Goal: Use online tool/utility: Utilize a website feature to perform a specific function

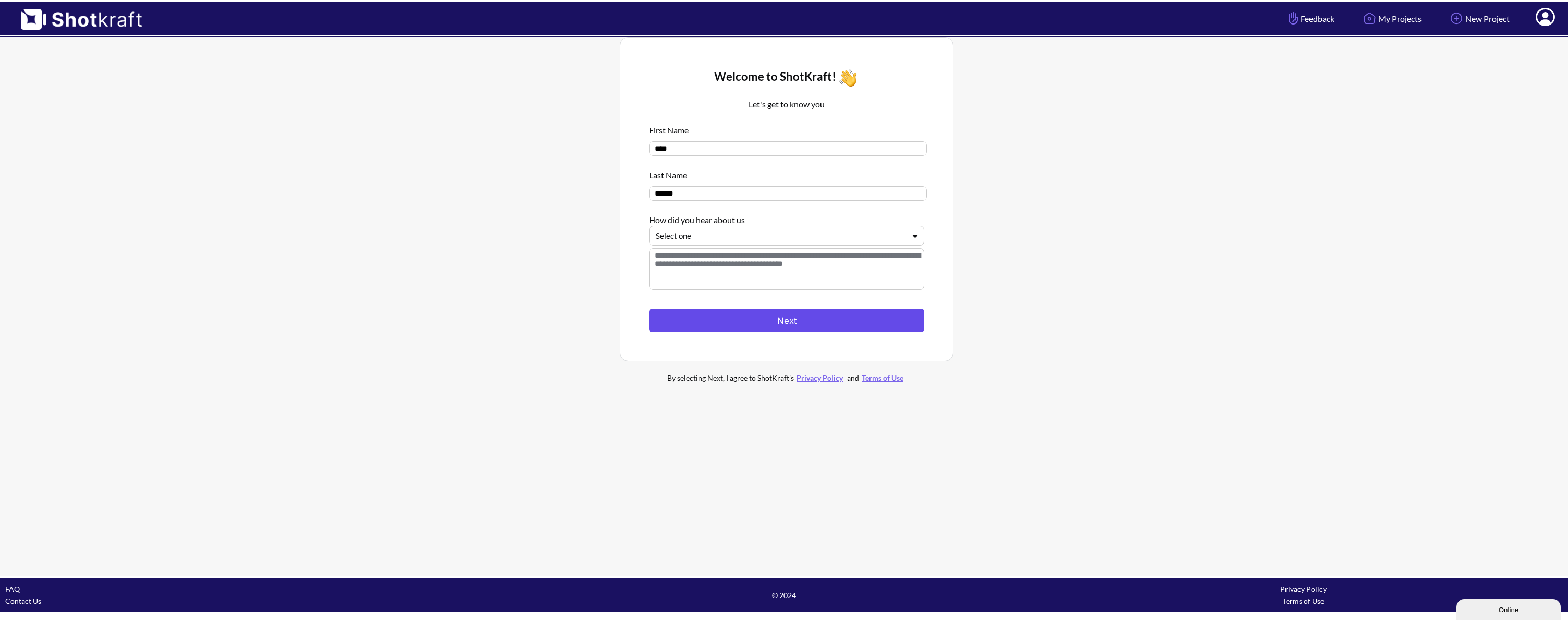
drag, startPoint x: 779, startPoint y: 315, endPoint x: 779, endPoint y: 325, distance: 10.0
click at [779, 325] on button "Next" at bounding box center [786, 320] width 275 height 24
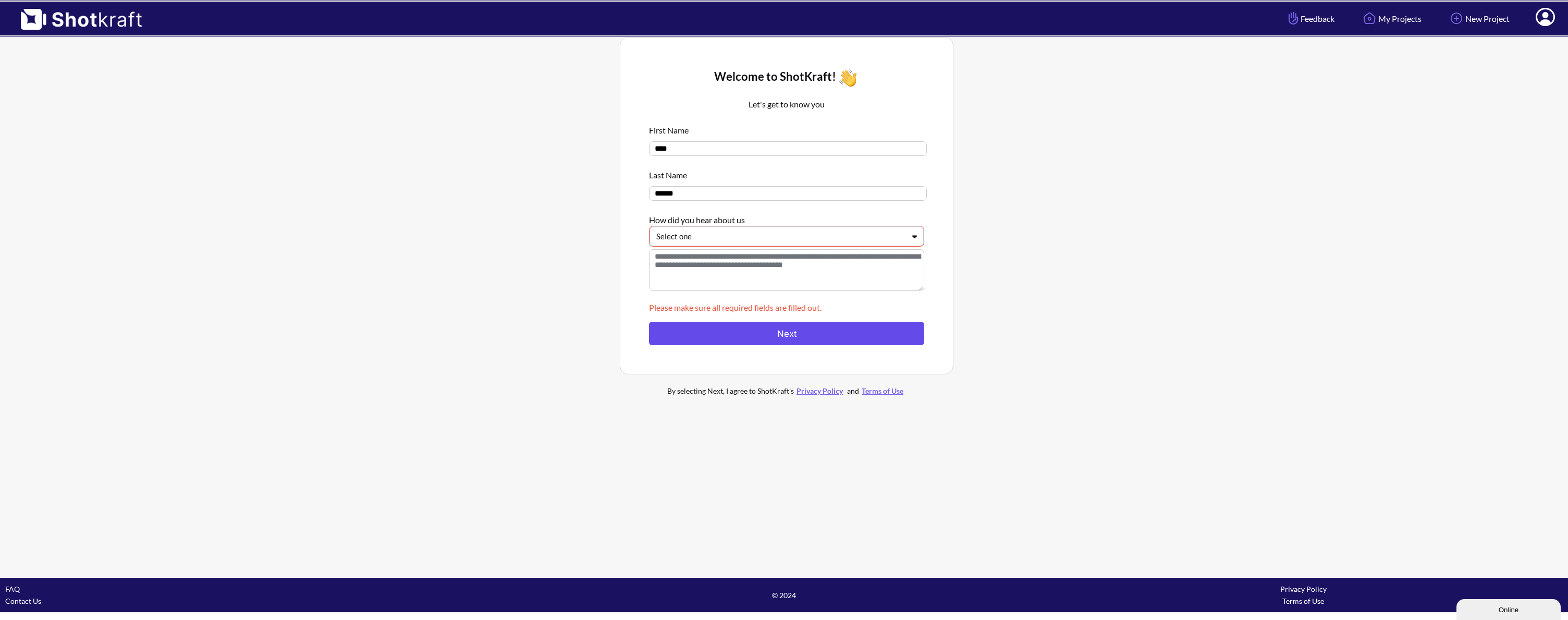
click at [779, 325] on button "Next" at bounding box center [786, 333] width 275 height 24
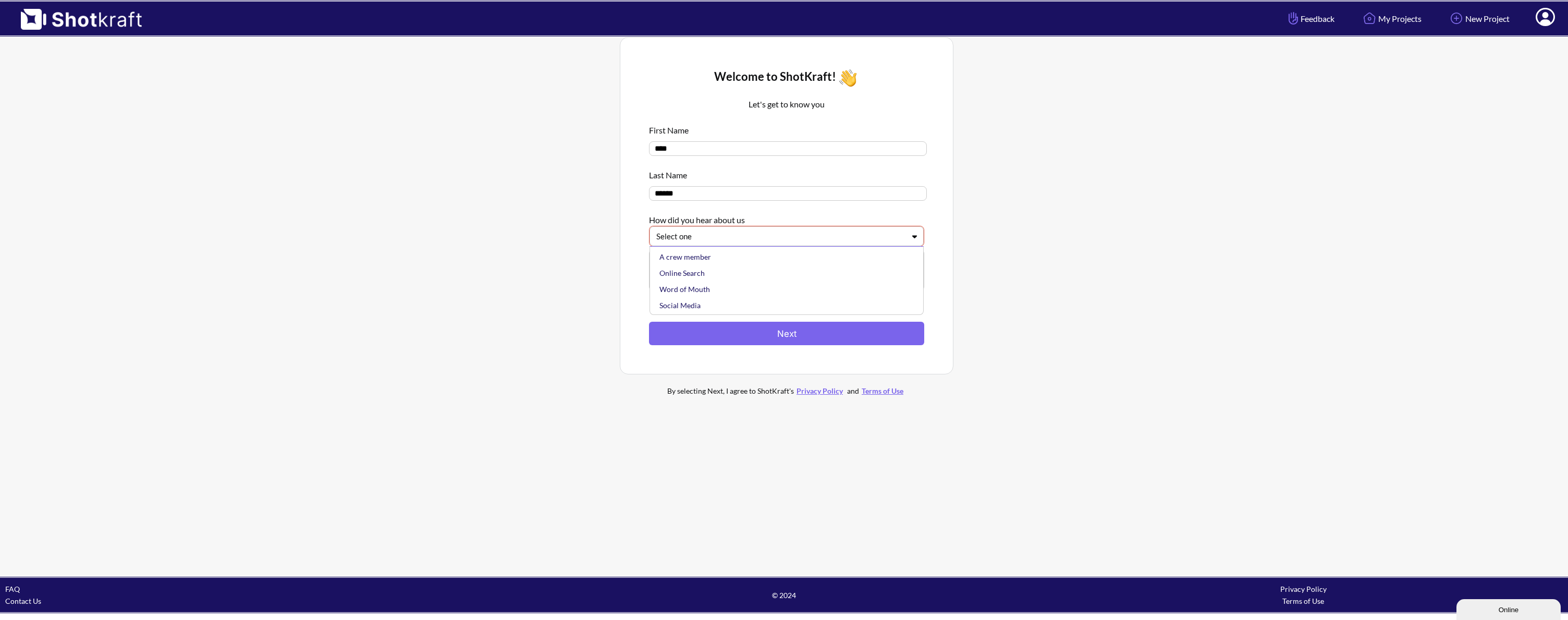
click at [764, 242] on div at bounding box center [780, 237] width 248 height 12
click at [690, 278] on div "Online Search" at bounding box center [789, 273] width 264 height 16
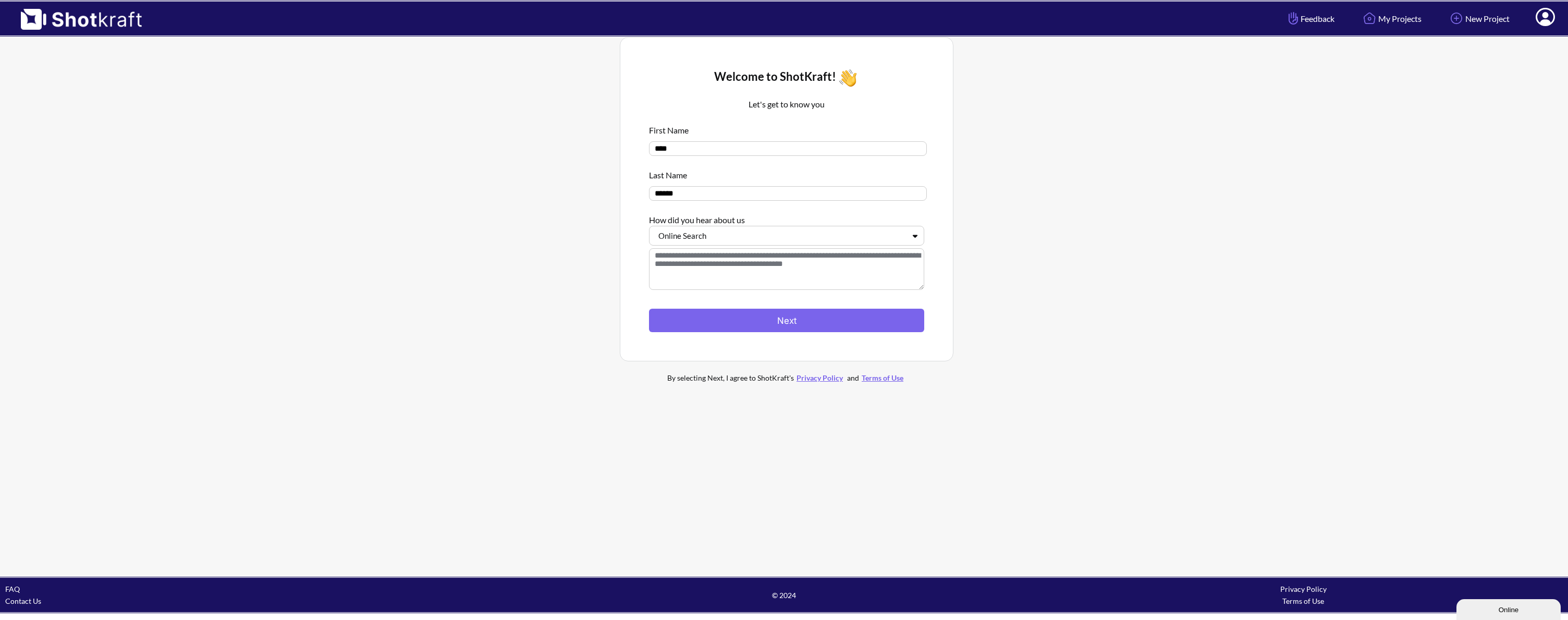
click at [690, 278] on textarea at bounding box center [786, 269] width 275 height 42
click at [719, 336] on div "Welcome to ShotKraft! Let's get to know you First Name **** Last Name ****** Ho…" at bounding box center [786, 199] width 301 height 292
click at [721, 322] on button "Next" at bounding box center [786, 320] width 275 height 24
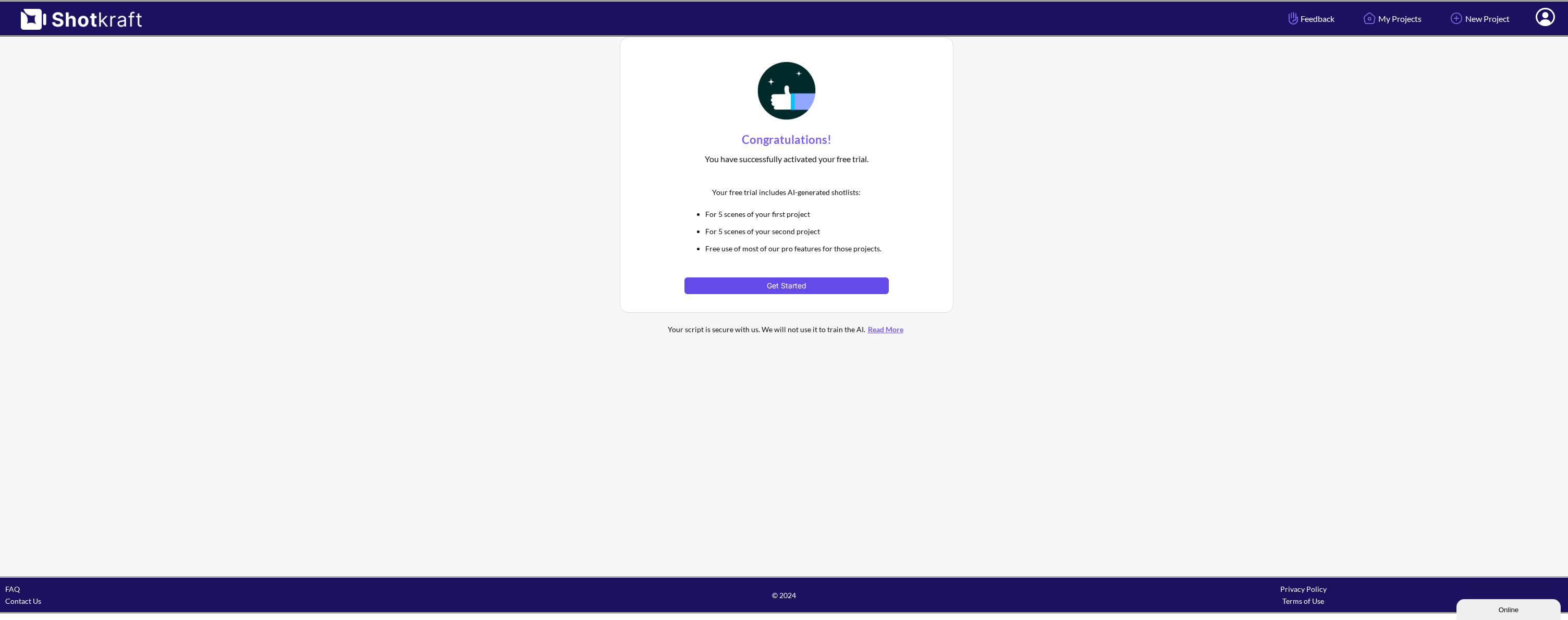
click at [776, 283] on button "Get Started" at bounding box center [786, 286] width 204 height 16
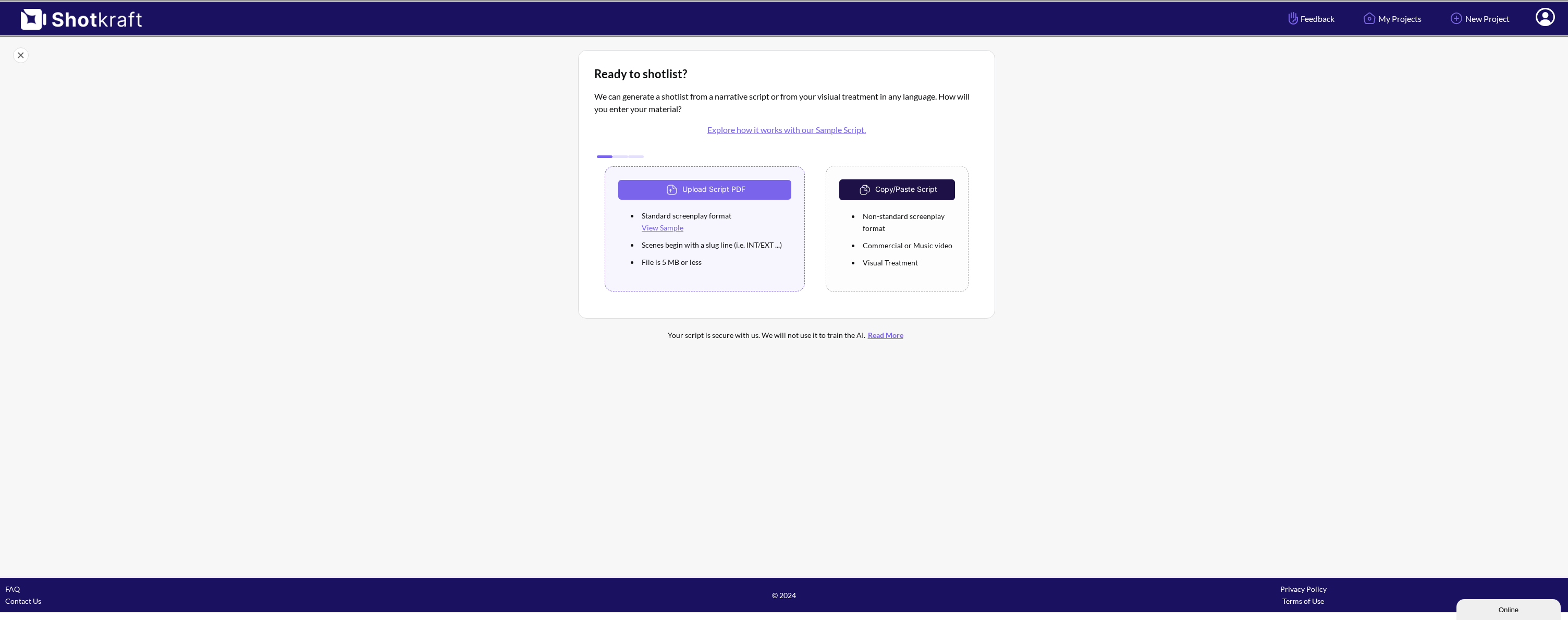
click at [913, 192] on button "Copy/Paste Script" at bounding box center [897, 190] width 116 height 21
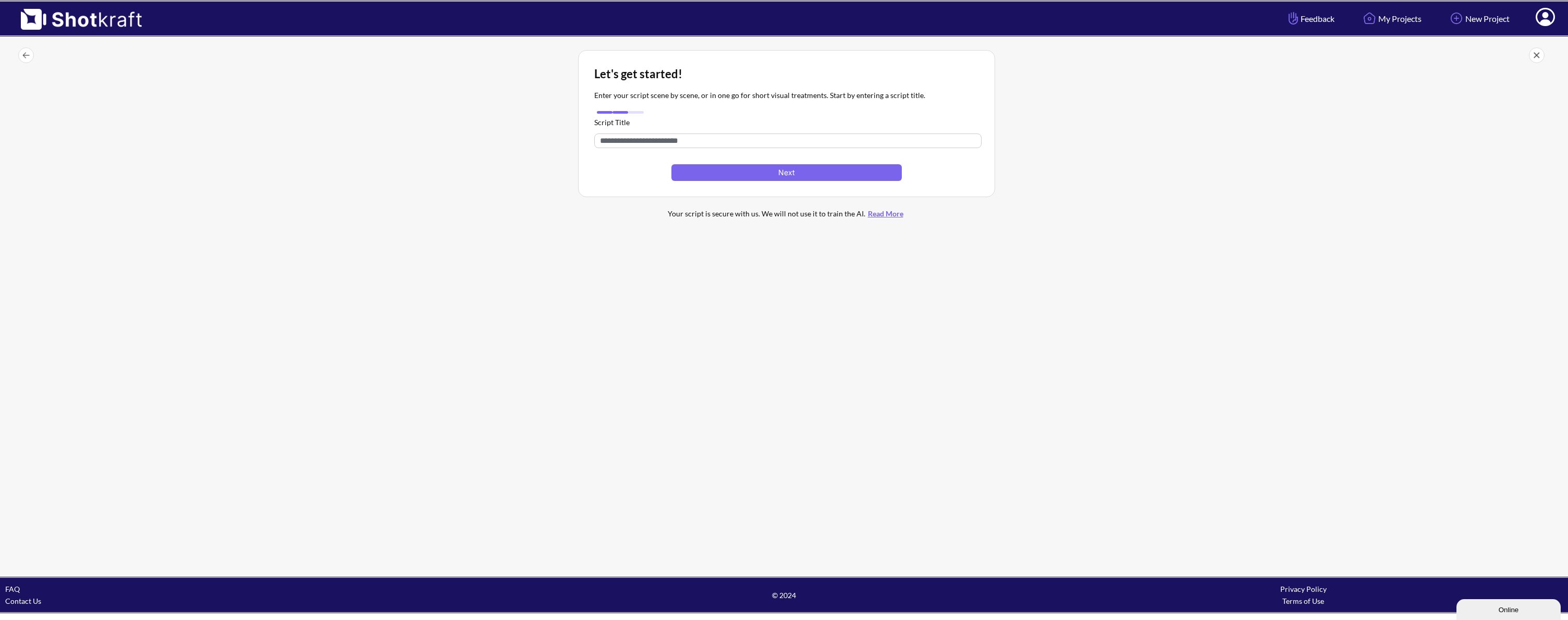
click at [840, 142] on input "text" at bounding box center [788, 141] width 387 height 15
type input "*"
type input "**********"
click at [687, 176] on button "Next" at bounding box center [786, 172] width 231 height 16
